Goal: Transaction & Acquisition: Purchase product/service

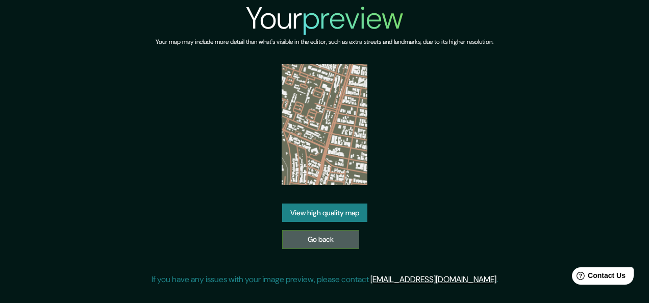
click at [318, 124] on div "Your preview Your map may include more detail than what's visible in the editor…" at bounding box center [325, 147] width 346 height 294
click at [311, 237] on link "Go back" at bounding box center [320, 239] width 77 height 19
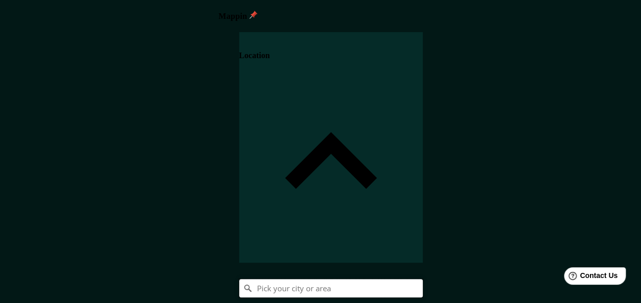
click at [423, 279] on input "Pick your city or area" at bounding box center [331, 288] width 184 height 18
type input "conalep Tonalá, Jalisco, México"
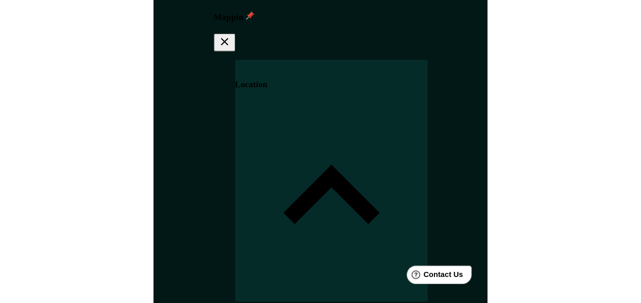
scroll to position [91, 0]
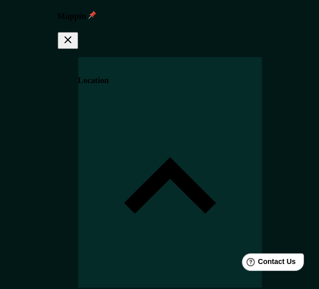
drag, startPoint x: 47, startPoint y: 77, endPoint x: -11, endPoint y: 71, distance: 57.9
click at [0, 71] on html "Mappin Location conalep Tonalá, Jalisco, México Tonalá Jalisco, México Cañadas …" at bounding box center [159, 144] width 319 height 289
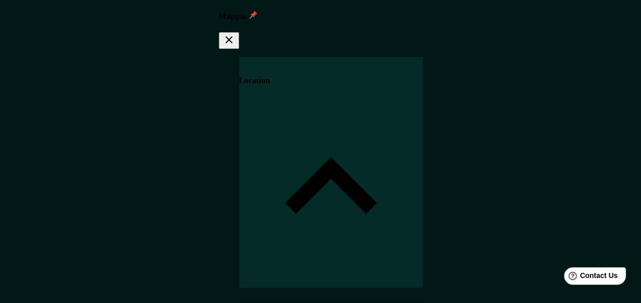
scroll to position [87, 0]
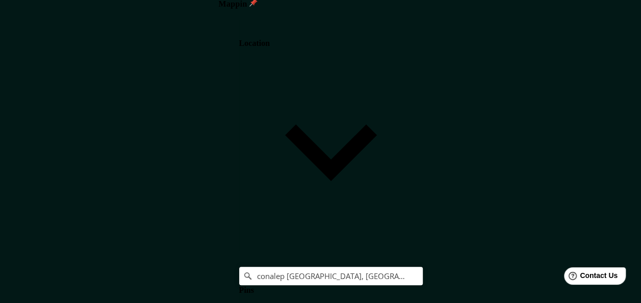
scroll to position [18, 0]
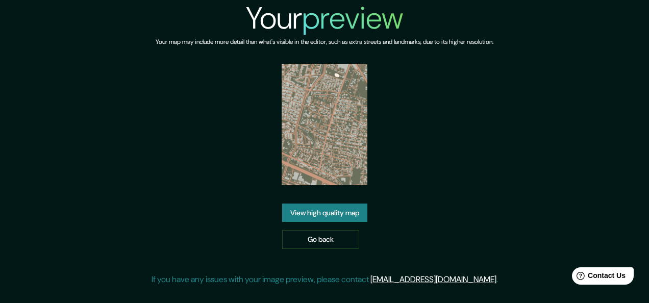
click at [322, 162] on img at bounding box center [325, 124] width 86 height 121
click at [316, 141] on img at bounding box center [325, 124] width 86 height 121
click at [351, 216] on link "View high quality map" at bounding box center [324, 213] width 85 height 19
